Goal: Transaction & Acquisition: Purchase product/service

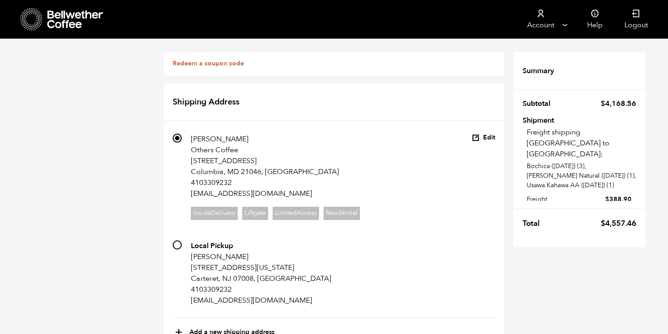
scroll to position [711, 0]
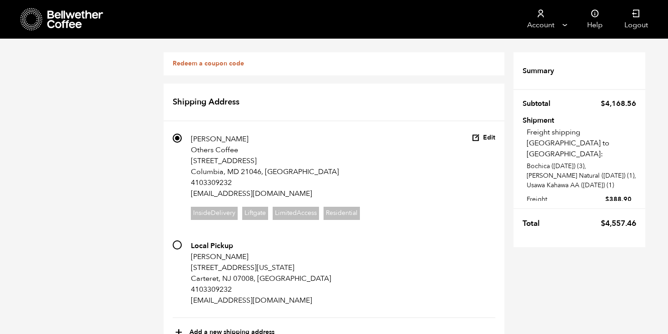
click at [89, 24] on icon at bounding box center [75, 19] width 57 height 18
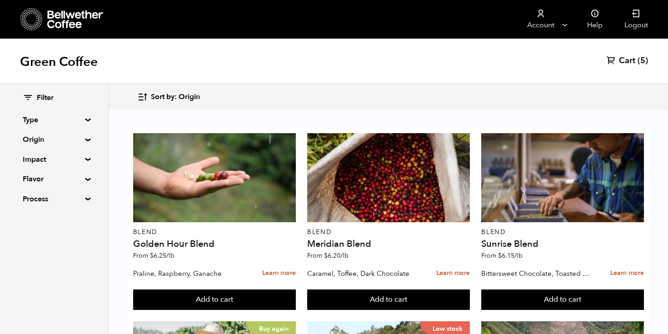
click at [648, 60] on span "(5)" at bounding box center [643, 60] width 10 height 11
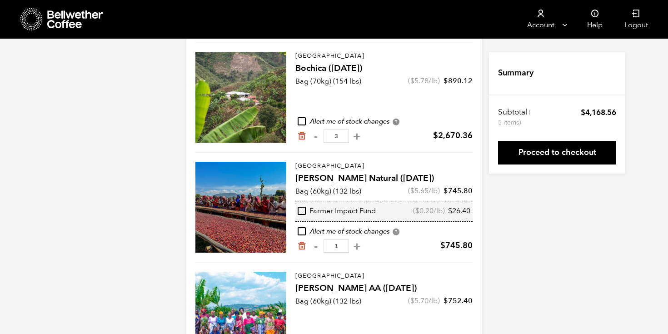
scroll to position [144, 0]
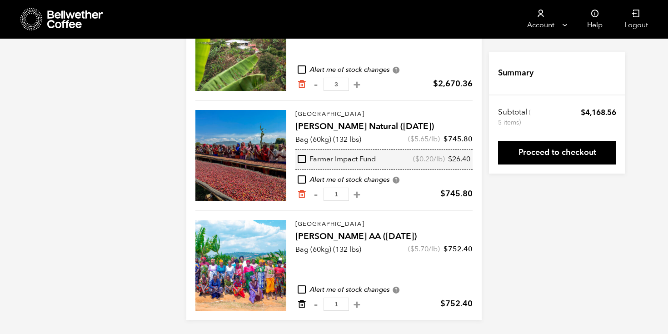
click at [301, 306] on icon "Remove from cart" at bounding box center [301, 304] width 9 height 9
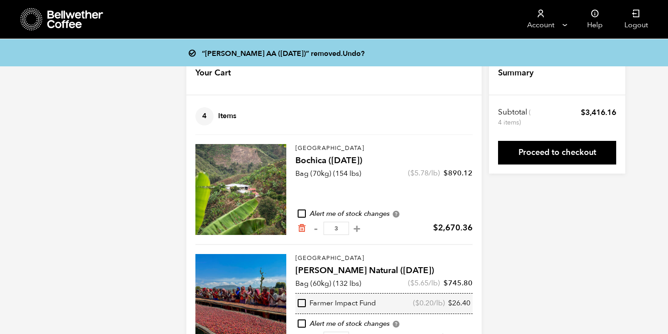
click at [69, 14] on icon at bounding box center [75, 19] width 57 height 18
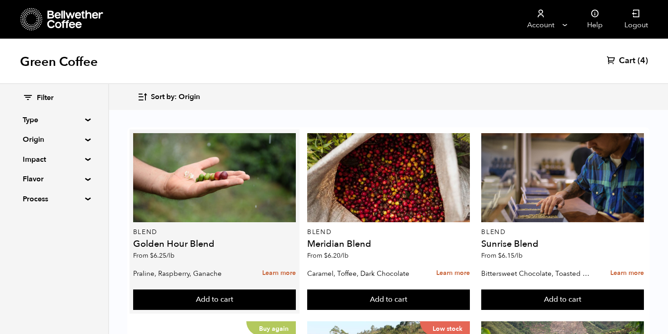
scroll to position [163, 0]
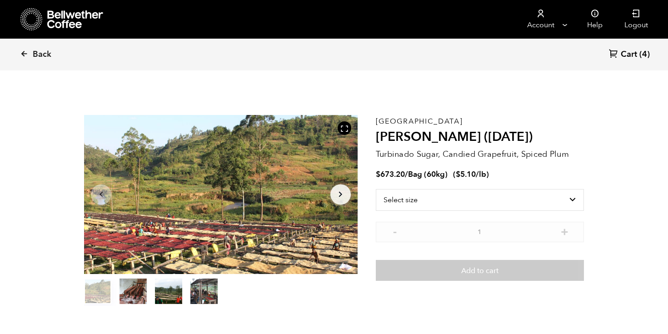
scroll to position [395, 484]
click at [435, 200] on select "Select size Bag (60kg) (132 lbs)" at bounding box center [480, 200] width 208 height 22
select select "bag-3"
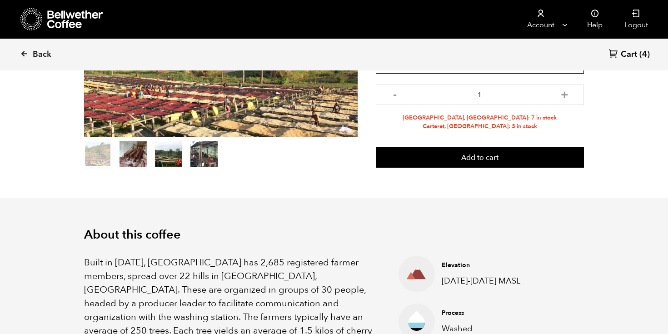
scroll to position [0, 0]
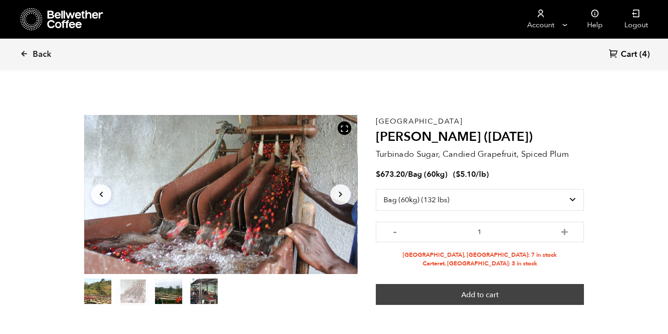
click at [423, 294] on button "Add to cart" at bounding box center [480, 294] width 208 height 21
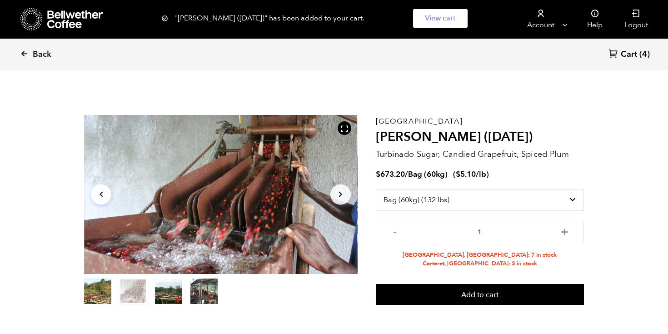
click at [636, 55] on span "Cart" at bounding box center [629, 54] width 16 height 11
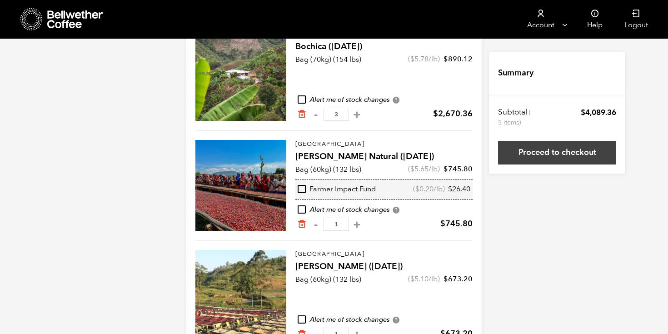
scroll to position [144, 0]
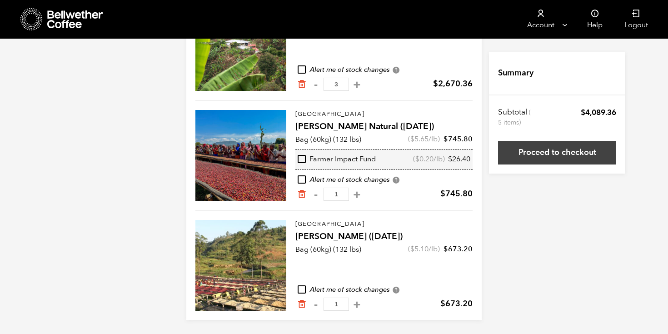
click at [578, 159] on link "Proceed to checkout" at bounding box center [557, 153] width 118 height 24
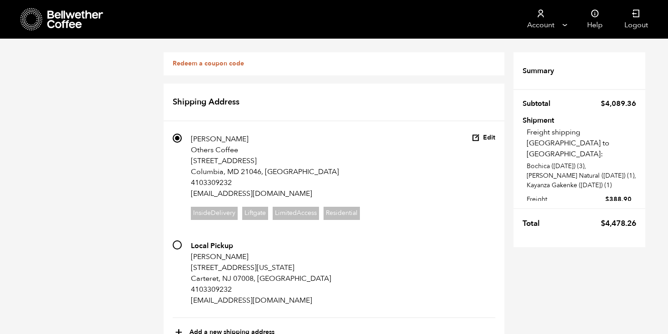
scroll to position [711, 0]
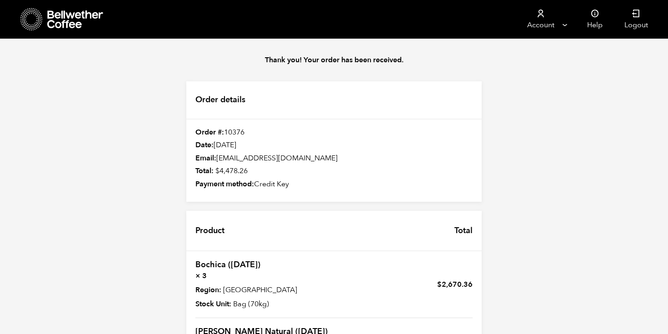
click at [82, 18] on icon at bounding box center [75, 19] width 57 height 18
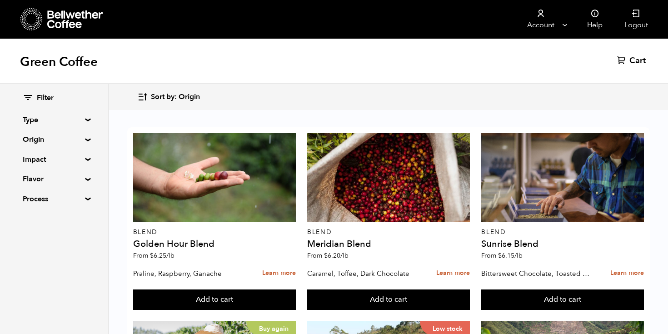
scroll to position [356, 0]
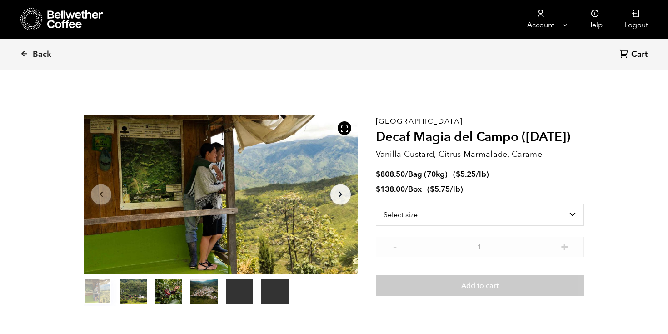
scroll to position [395, 484]
click at [465, 224] on select "Select size Bag (70kg) (154 lbs) Box (24 lbs)" at bounding box center [480, 215] width 208 height 22
select select "box"
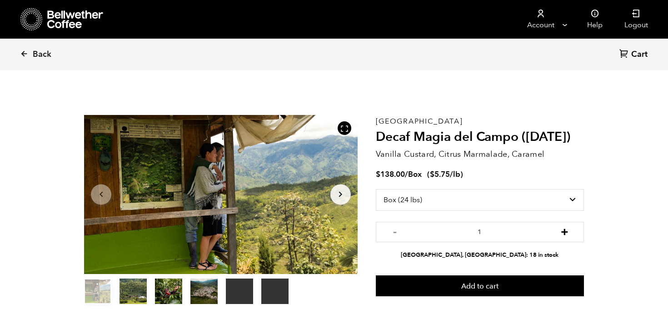
click at [565, 230] on button "+" at bounding box center [564, 230] width 11 height 9
type input "2"
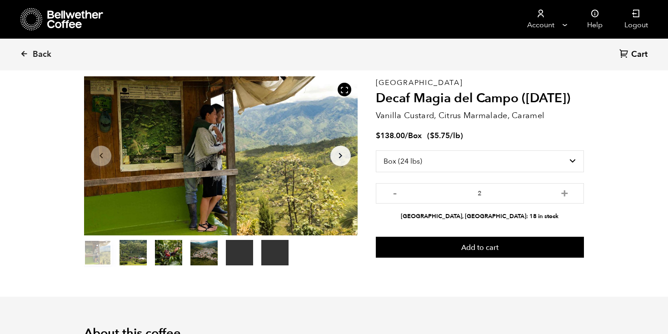
scroll to position [57, 0]
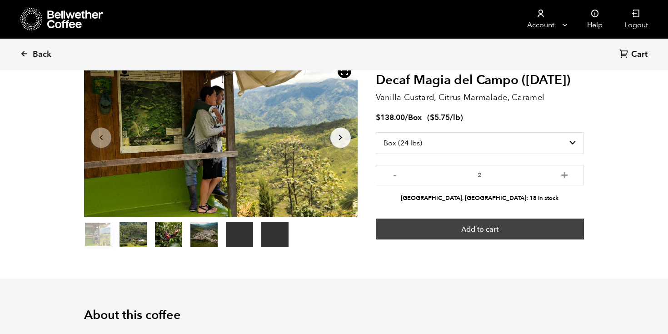
click at [493, 236] on button "Add to cart" at bounding box center [480, 229] width 208 height 21
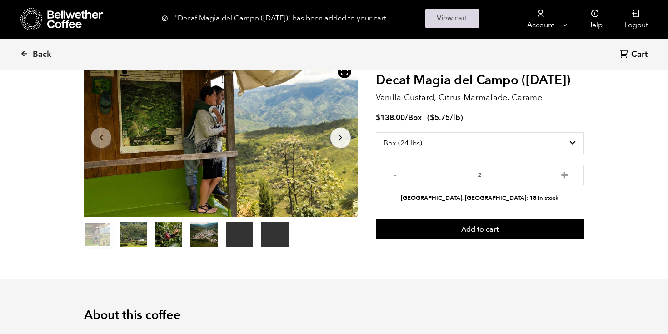
click at [459, 18] on link "View cart" at bounding box center [452, 18] width 55 height 19
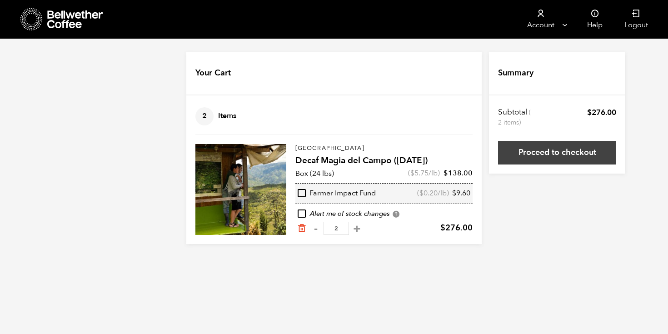
click at [547, 157] on link "Proceed to checkout" at bounding box center [557, 153] width 118 height 24
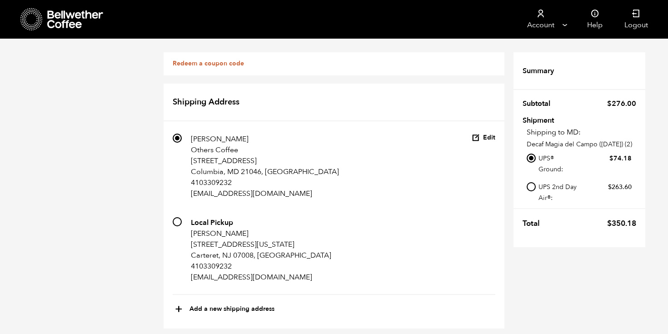
scroll to position [370, 0]
radio input "true"
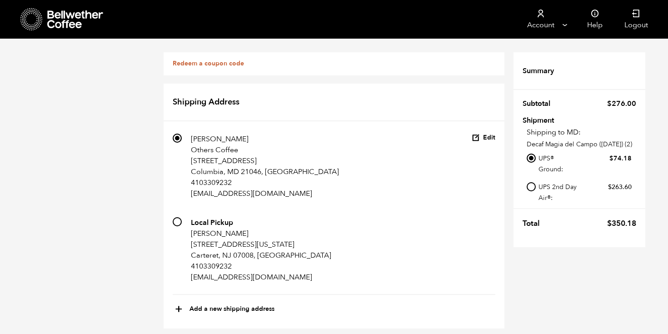
scroll to position [496, 0]
